Goal: Task Accomplishment & Management: Manage account settings

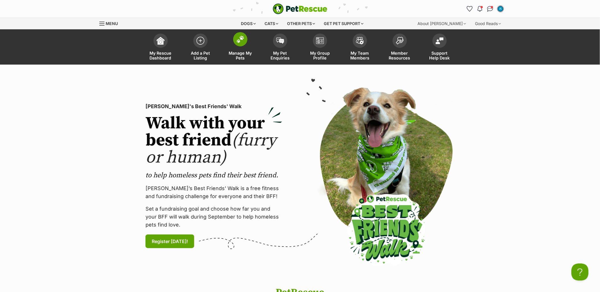
click at [241, 45] on span at bounding box center [240, 39] width 14 height 14
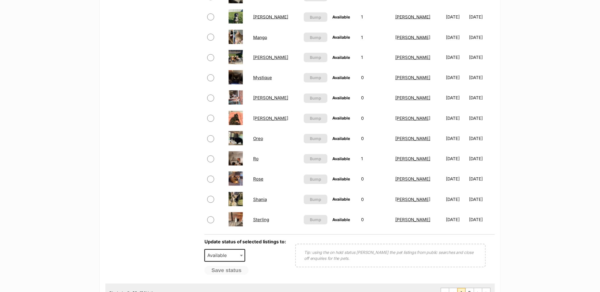
scroll to position [285, 0]
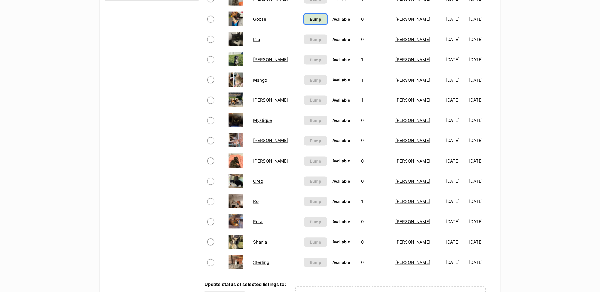
click at [310, 19] on span "Bump" at bounding box center [315, 19] width 11 height 6
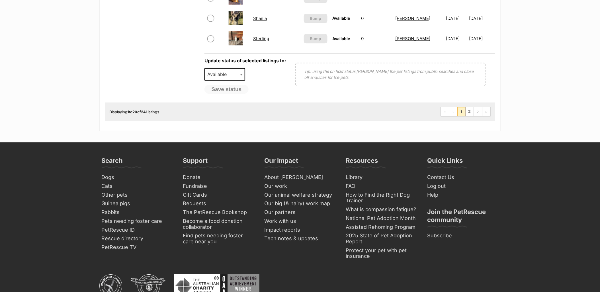
scroll to position [475, 0]
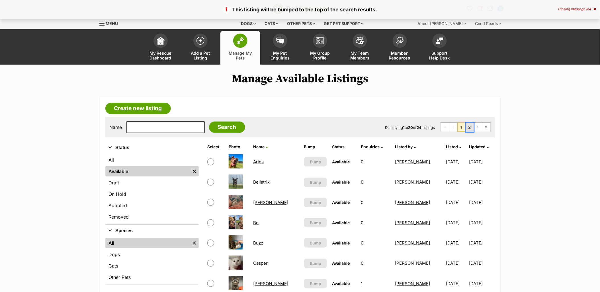
click at [470, 127] on link "2" at bounding box center [470, 127] width 8 height 9
